Goal: Complete application form

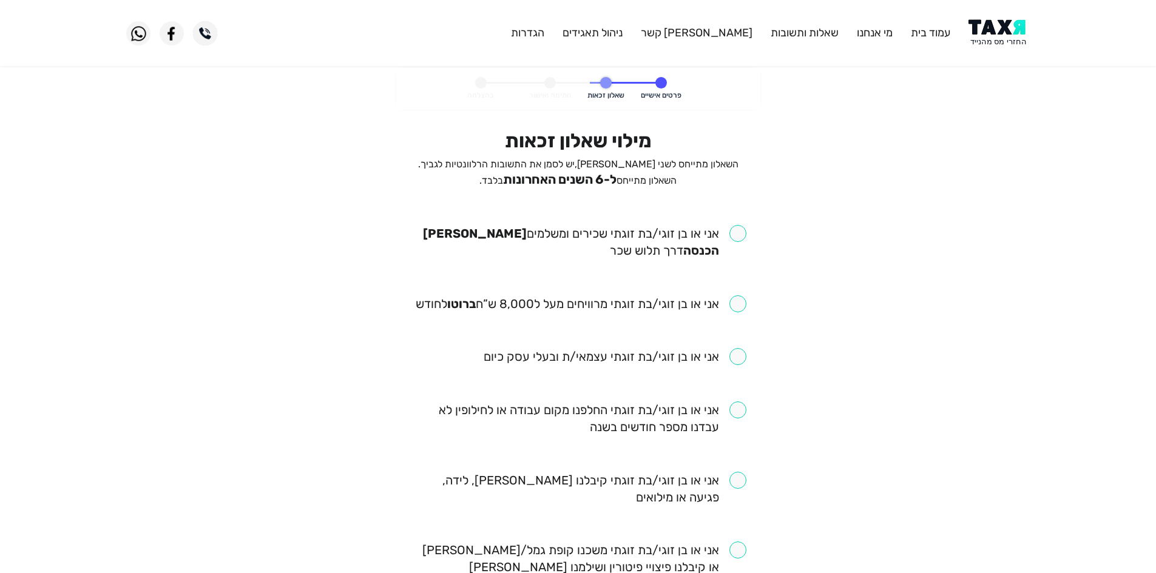
click at [739, 232] on input "checkbox" at bounding box center [578, 242] width 336 height 34
checkbox input "true"
click at [735, 300] on input "checkbox" at bounding box center [581, 304] width 331 height 17
checkbox input "true"
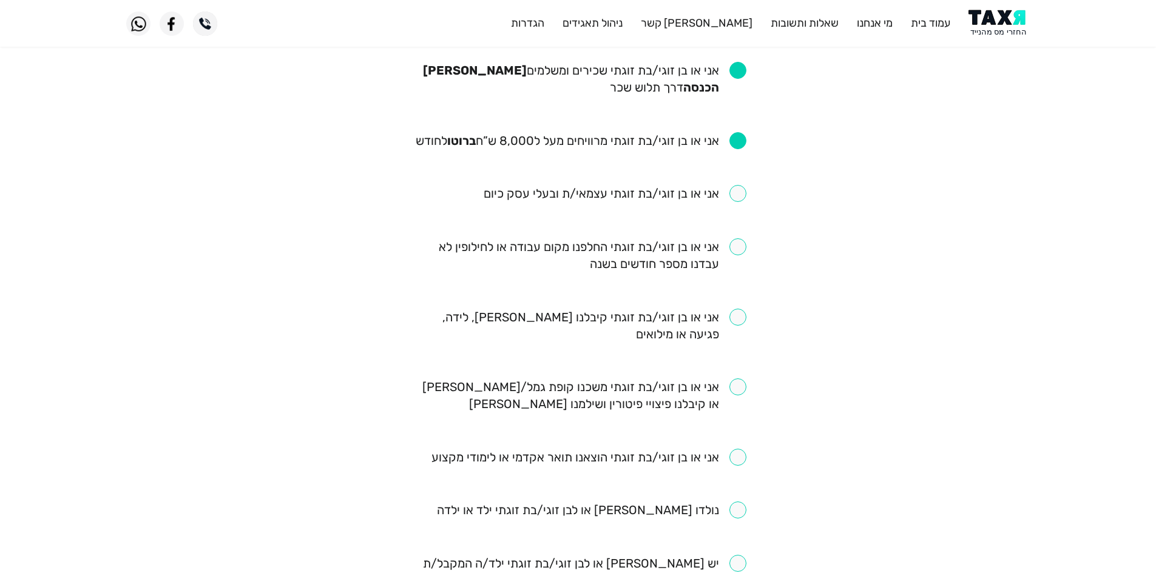
scroll to position [182, 0]
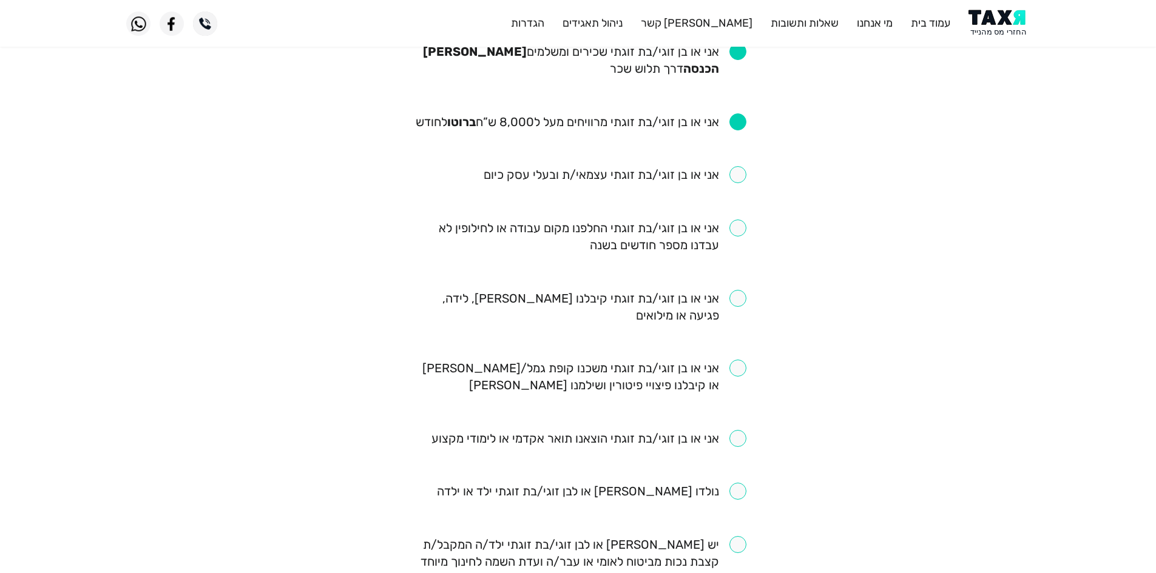
click at [700, 294] on input "checkbox" at bounding box center [578, 307] width 336 height 34
checkbox input "true"
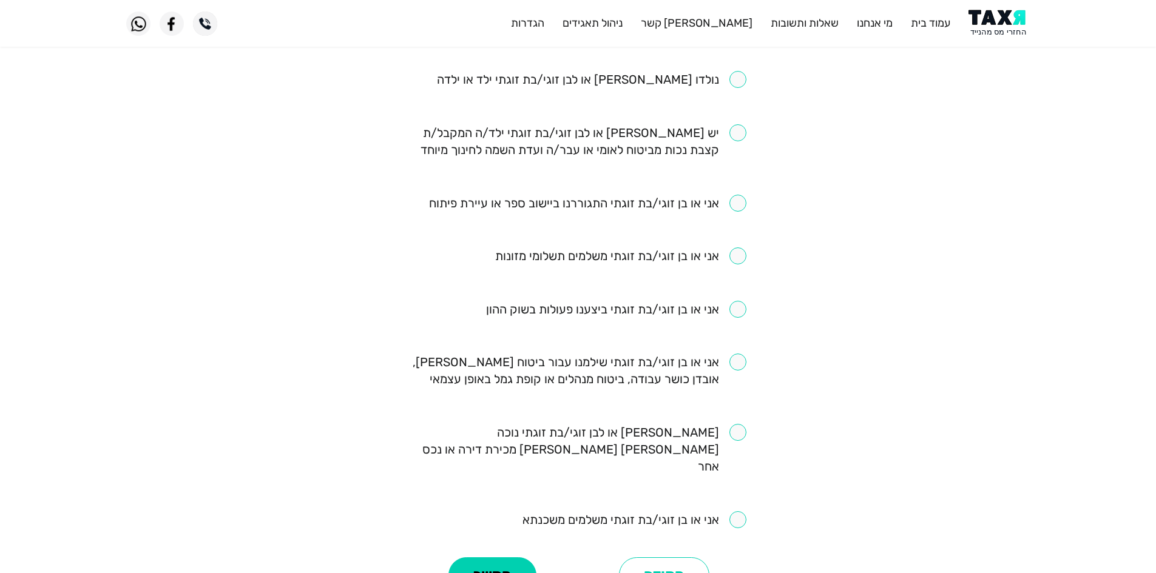
scroll to position [668, 0]
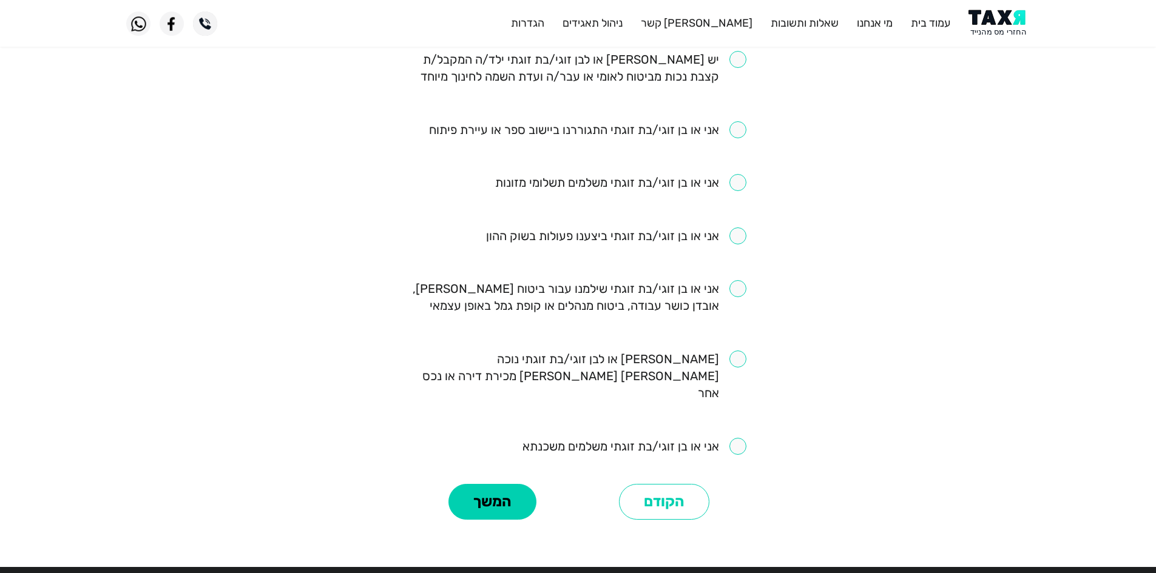
click at [666, 309] on input "checkbox" at bounding box center [578, 297] width 336 height 34
checkbox input "true"
click at [519, 484] on button "המשך" at bounding box center [492, 502] width 88 height 36
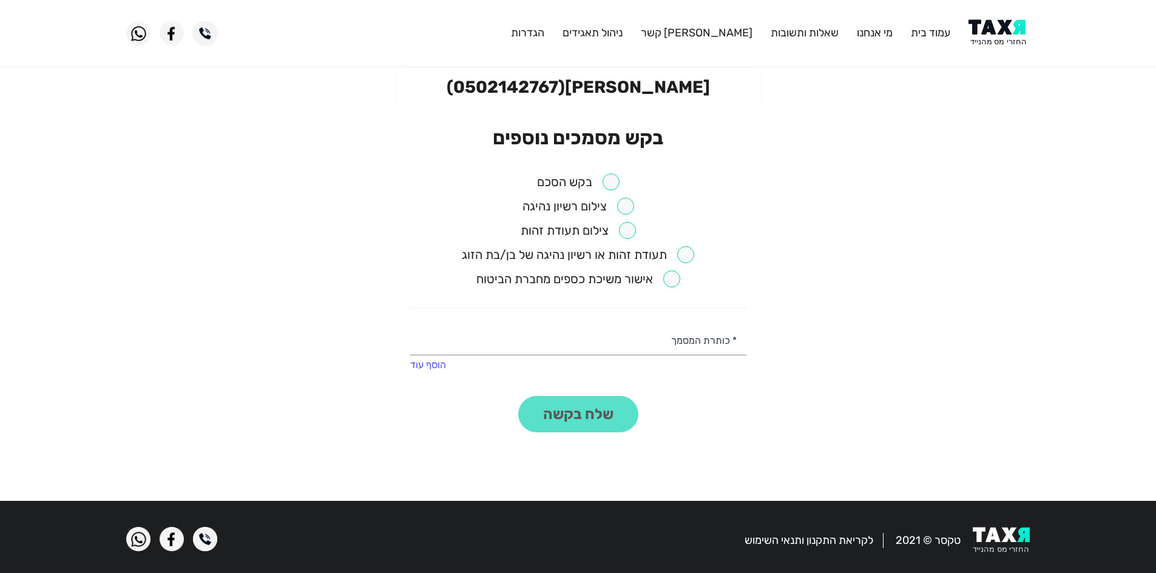
click at [616, 181] on input "checkbox" at bounding box center [578, 182] width 83 height 17
click at [598, 428] on button "שלח בקשה" at bounding box center [578, 414] width 120 height 36
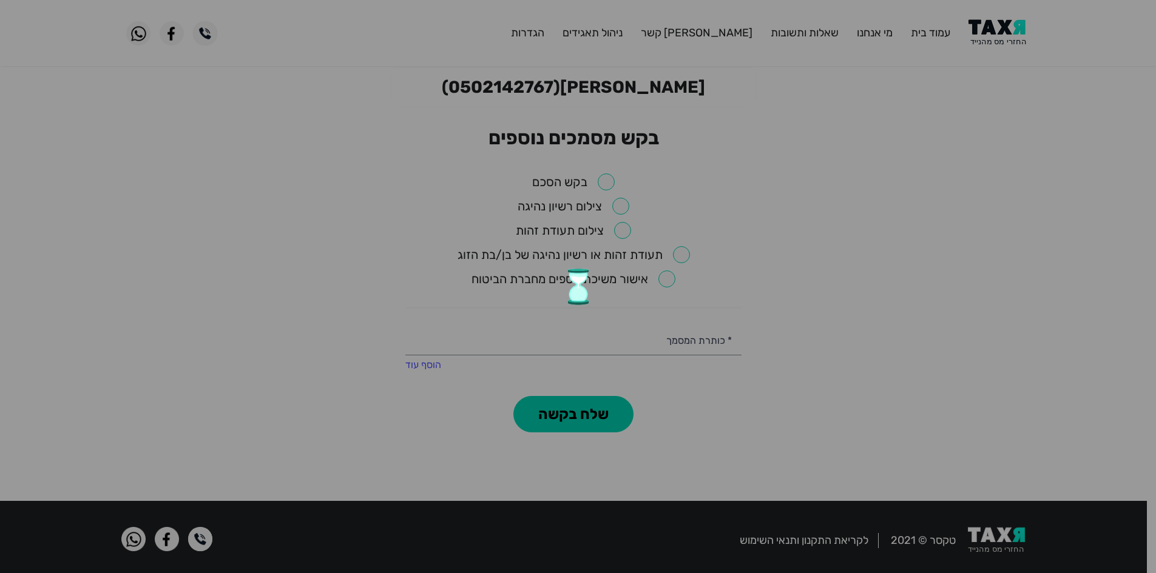
checkbox input "false"
